Goal: Check status: Check status

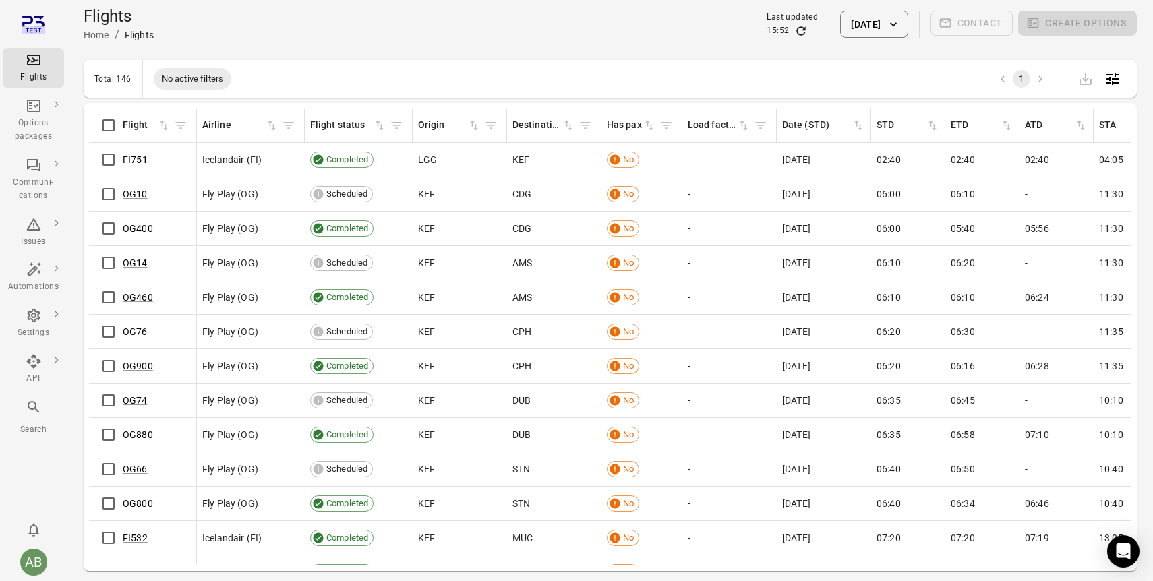
click at [848, 28] on button "[DATE]" at bounding box center [873, 24] width 67 height 27
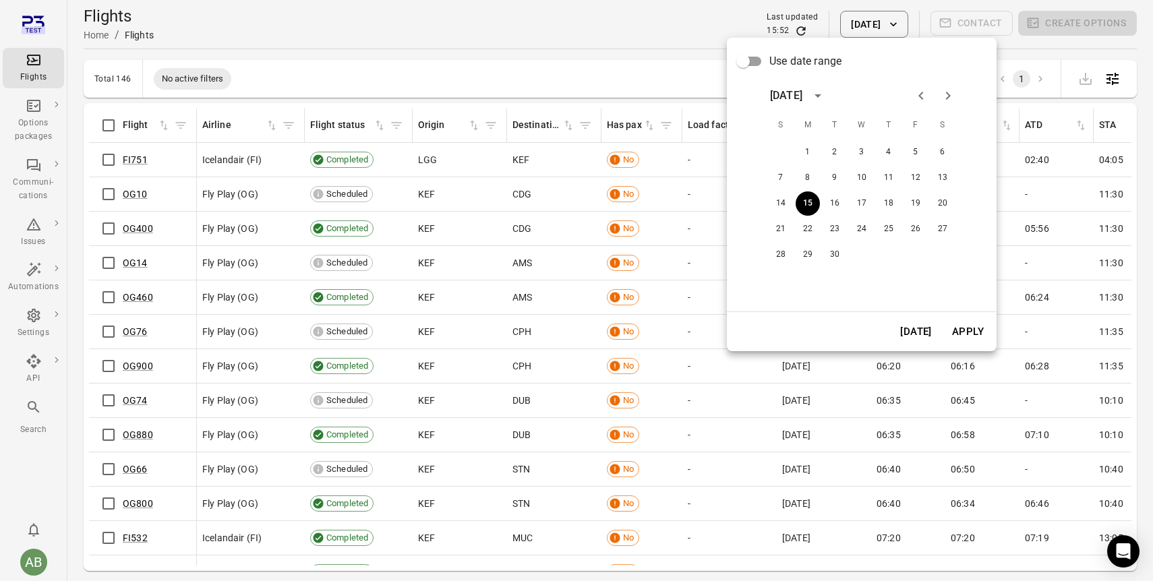
click at [787, 67] on span "Use date range" at bounding box center [805, 61] width 72 height 16
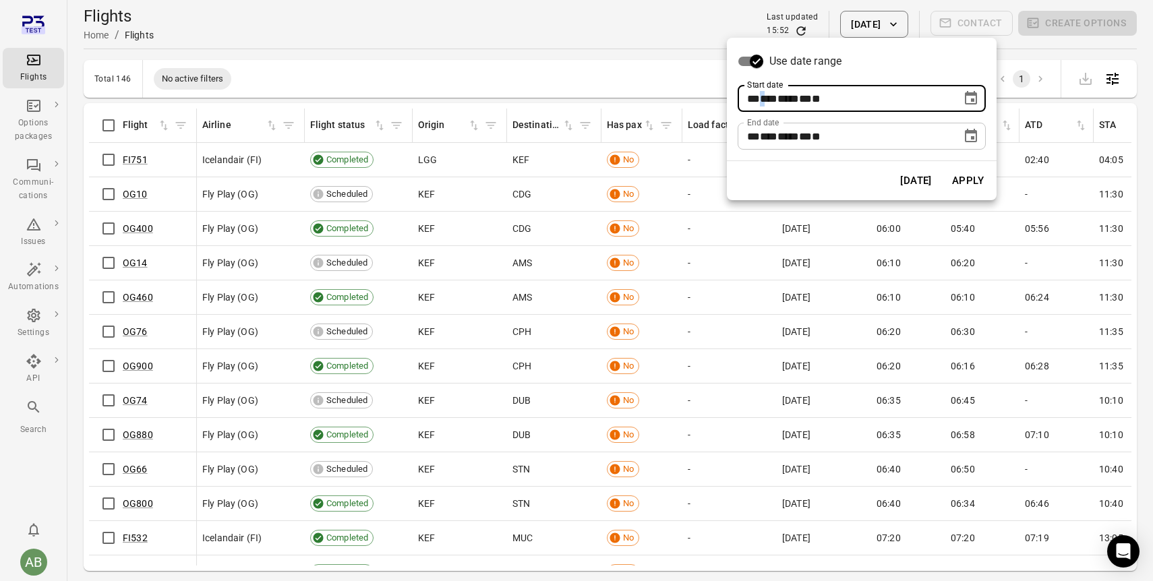
click at [770, 98] on span "***" at bounding box center [769, 99] width 18 height 10
type input "**********"
click at [960, 183] on button "Apply" at bounding box center [968, 181] width 47 height 28
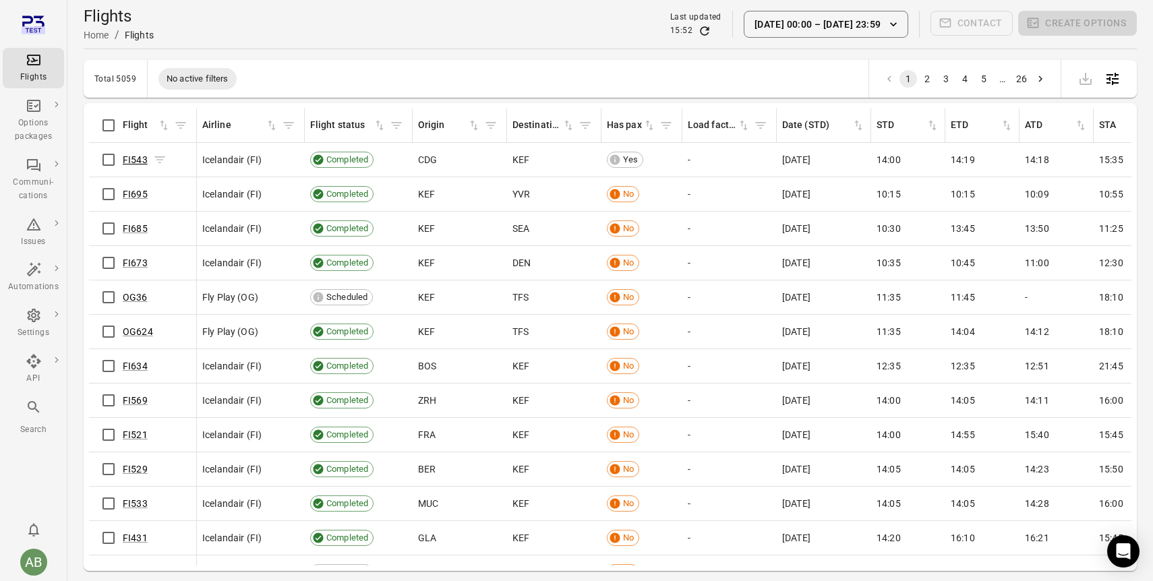
click at [137, 160] on link "FI543" at bounding box center [135, 159] width 25 height 11
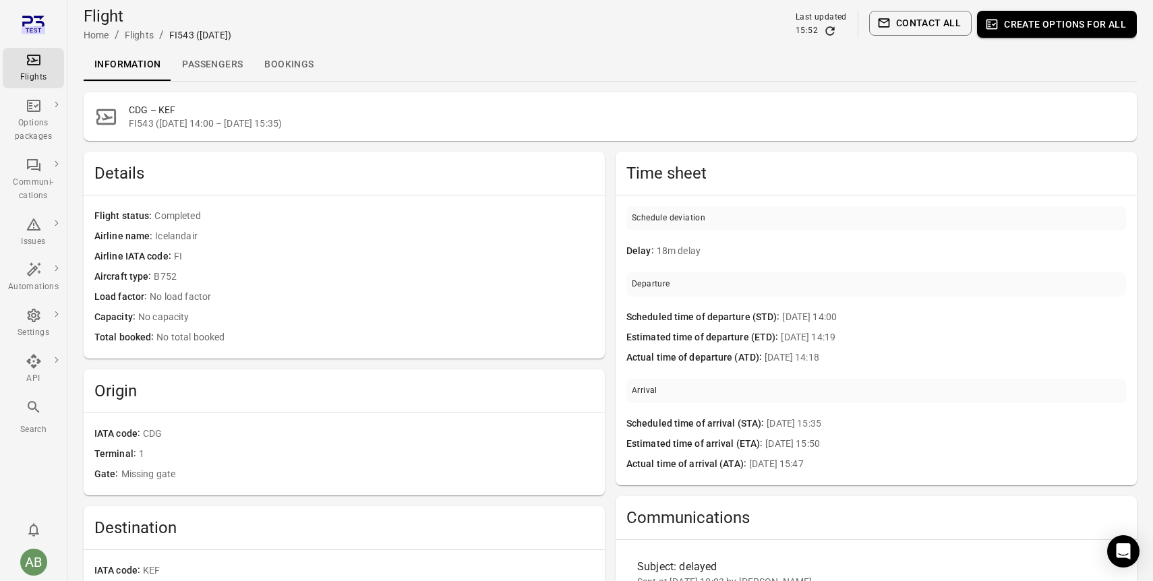
click at [213, 58] on link "Passengers" at bounding box center [212, 65] width 82 height 32
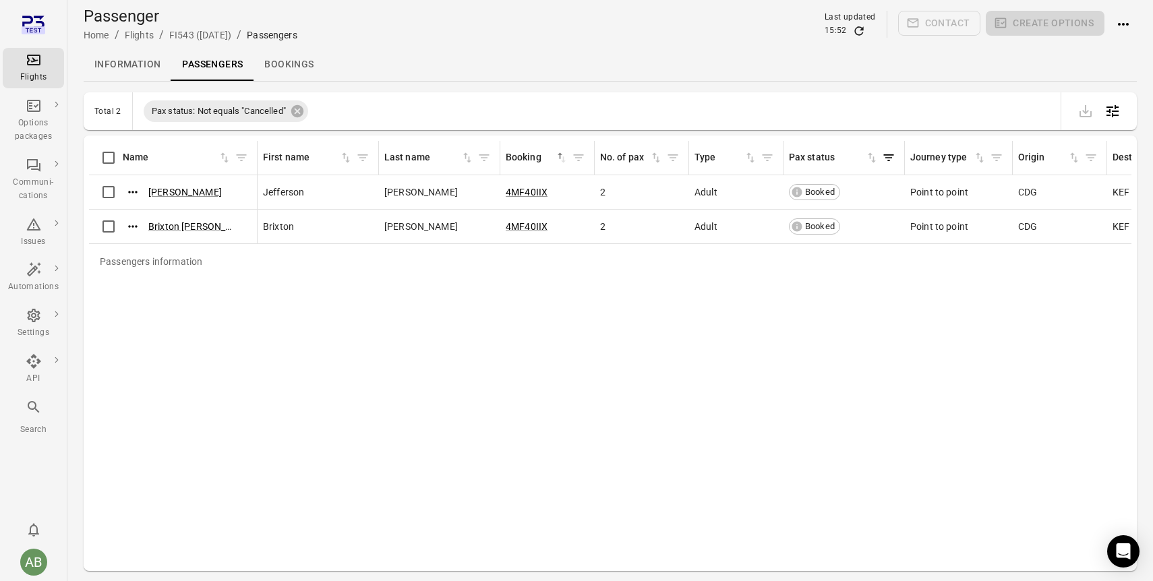
click at [33, 65] on icon "Main navigation" at bounding box center [33, 60] width 13 height 11
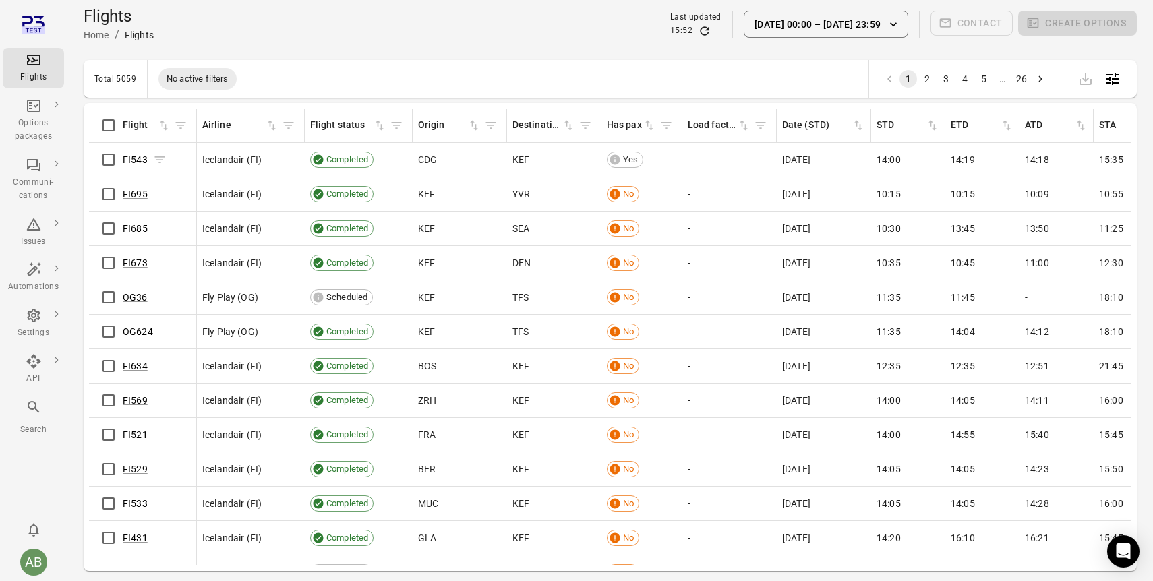
click at [135, 157] on link "FI543" at bounding box center [135, 159] width 25 height 11
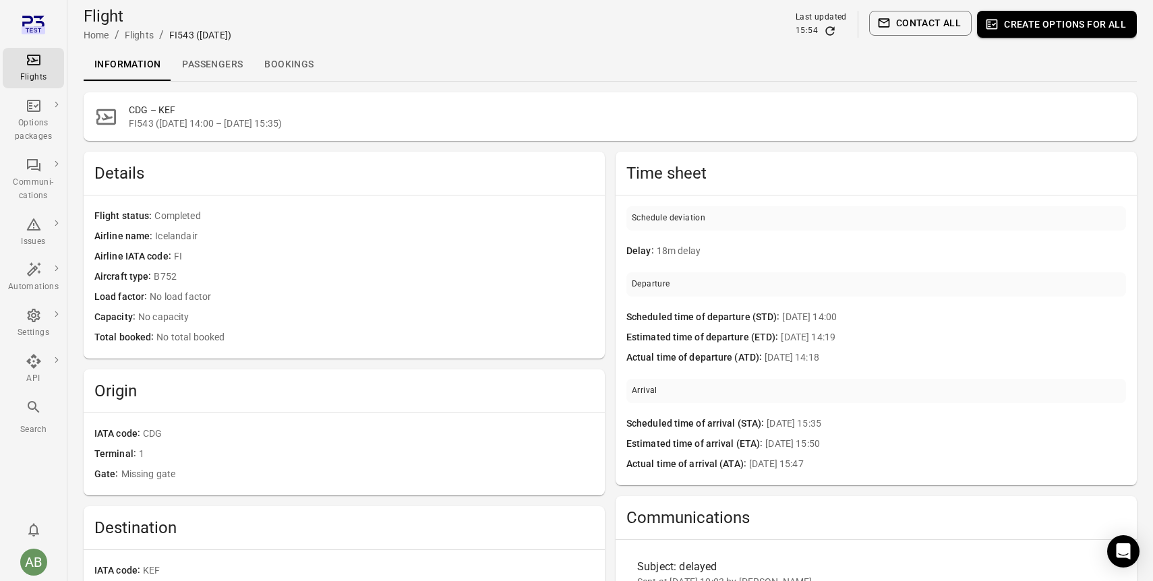
click at [218, 61] on link "Passengers" at bounding box center [212, 65] width 82 height 32
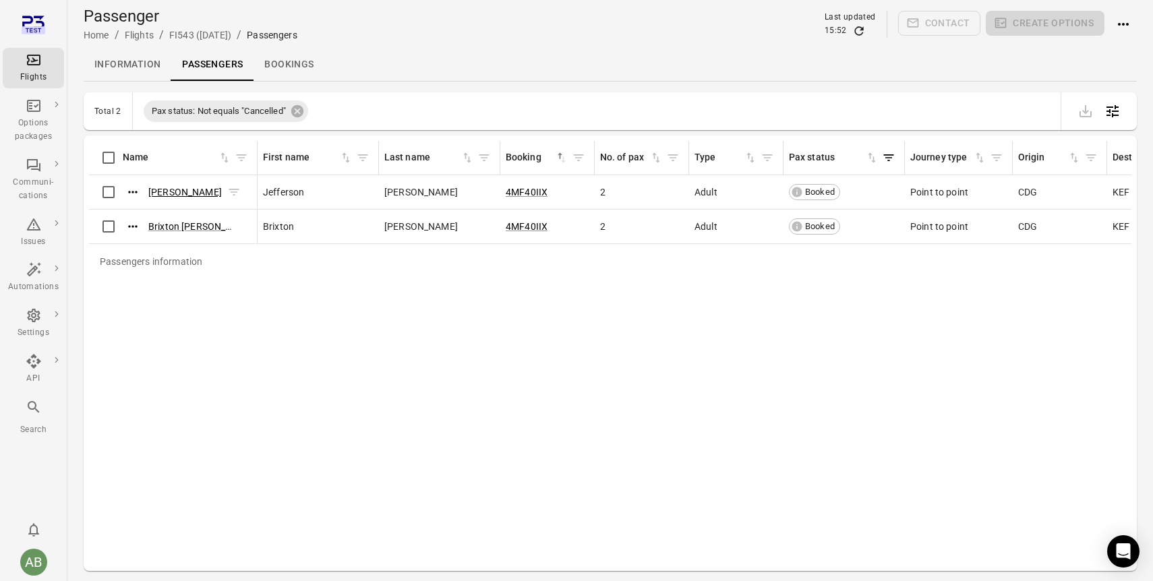
click at [189, 190] on link "[PERSON_NAME]" at bounding box center [185, 192] width 74 height 11
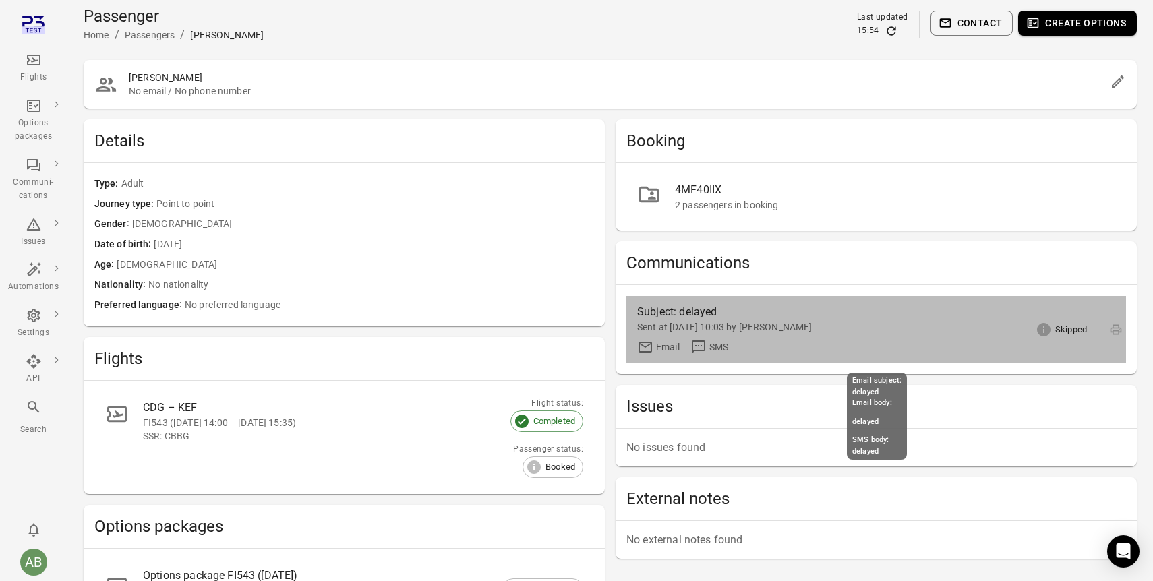
click at [712, 344] on div "SMS" at bounding box center [718, 347] width 19 height 13
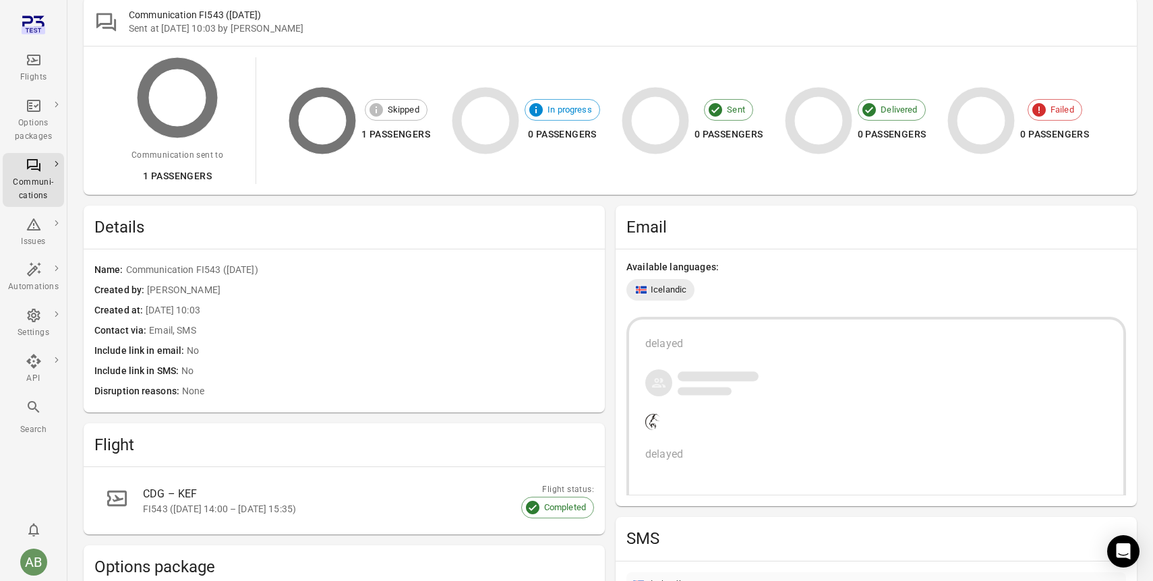
scroll to position [80, 0]
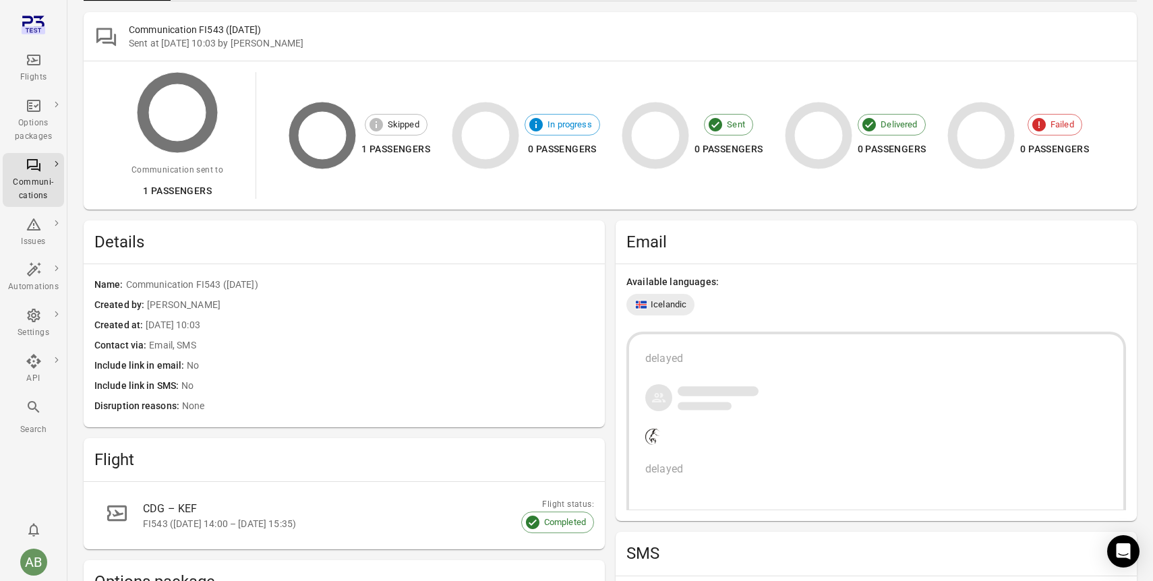
click at [954, 225] on div "Email" at bounding box center [876, 242] width 521 height 43
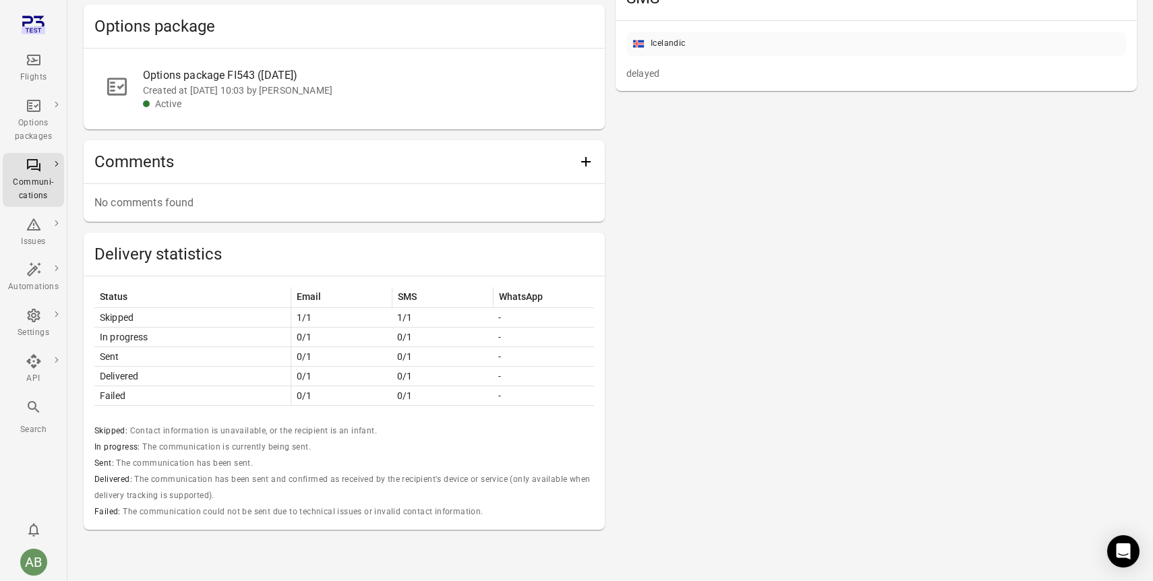
scroll to position [638, 0]
